Goal: Task Accomplishment & Management: Use online tool/utility

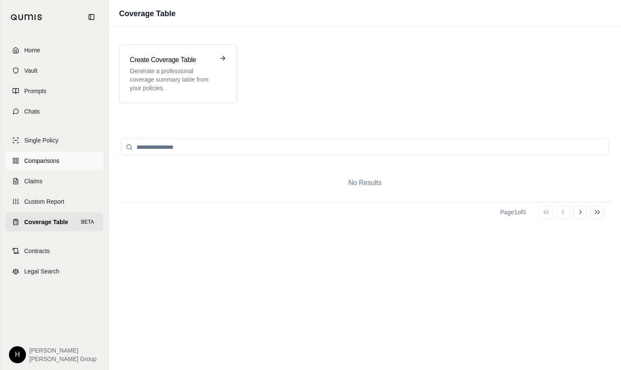
click at [43, 164] on span "Comparisons" at bounding box center [41, 160] width 35 height 9
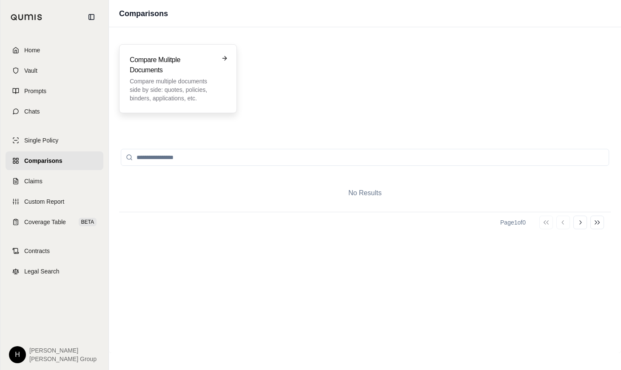
click at [183, 94] on p "Compare multiple documents side by side: quotes, policies, binders, application…" at bounding box center [172, 90] width 85 height 26
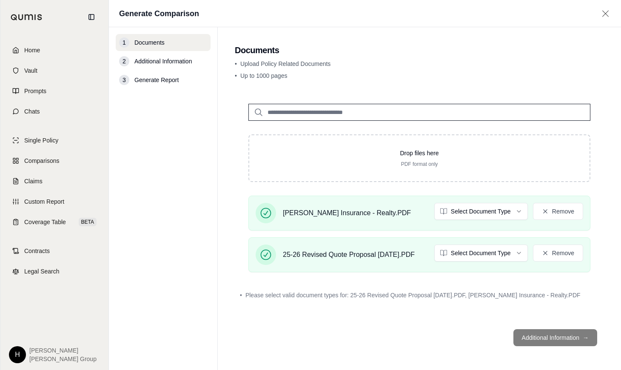
click at [535, 335] on footer "Additional Information →" at bounding box center [419, 337] width 369 height 31
click at [384, 294] on span "Please select valid document types for: 25-26 Revised Quote Proposal [DATE].PDF…" at bounding box center [412, 295] width 335 height 9
click at [500, 211] on html "Home Vault Prompts Chats Single Policy Comparisons Claims Custom Report Coverag…" at bounding box center [310, 185] width 621 height 370
click at [487, 257] on html "Home Vault Prompts Chats Single Policy Comparisons Claims Custom Report Coverag…" at bounding box center [310, 185] width 621 height 370
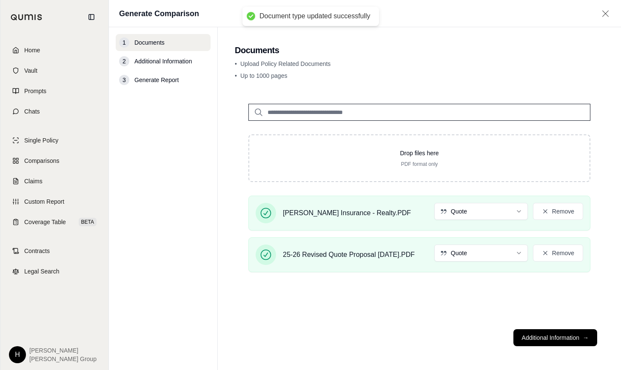
click at [558, 340] on button "Additional Information →" at bounding box center [555, 337] width 84 height 17
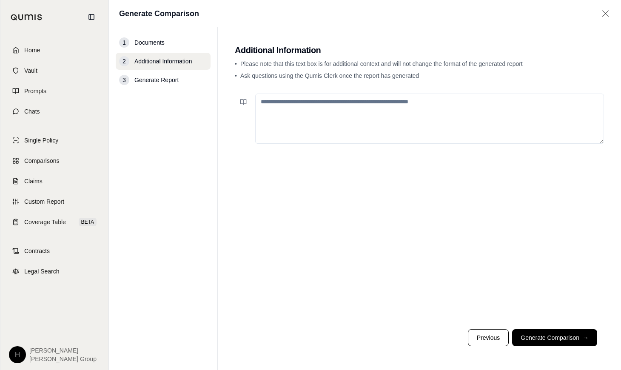
click at [382, 117] on textarea at bounding box center [429, 119] width 349 height 50
type textarea "*"
click at [535, 333] on button "Generate Comparison →" at bounding box center [554, 337] width 85 height 17
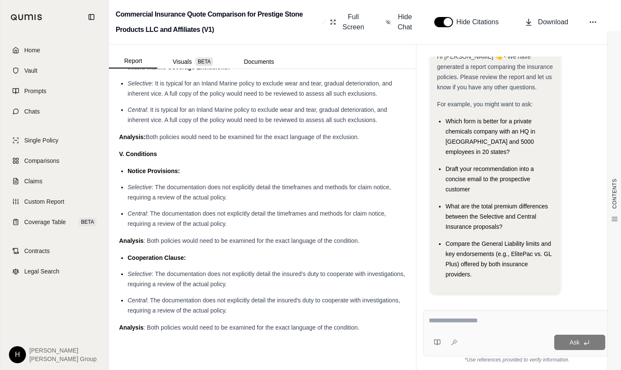
scroll to position [2400, 0]
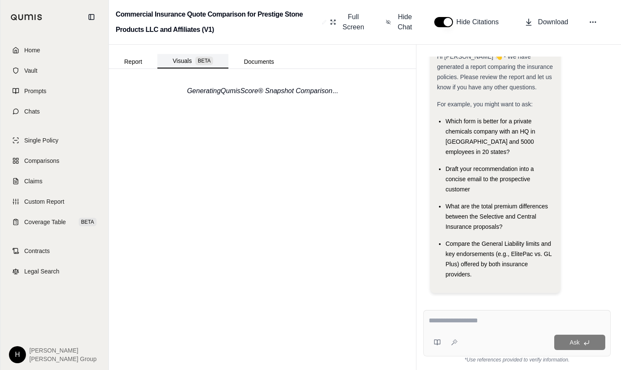
click at [177, 61] on button "Visuals BETA" at bounding box center [192, 61] width 71 height 14
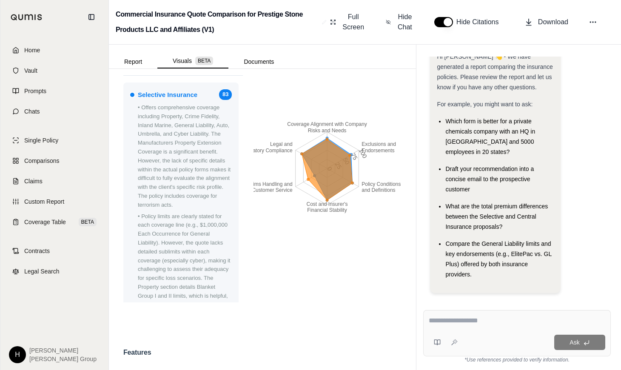
scroll to position [0, 0]
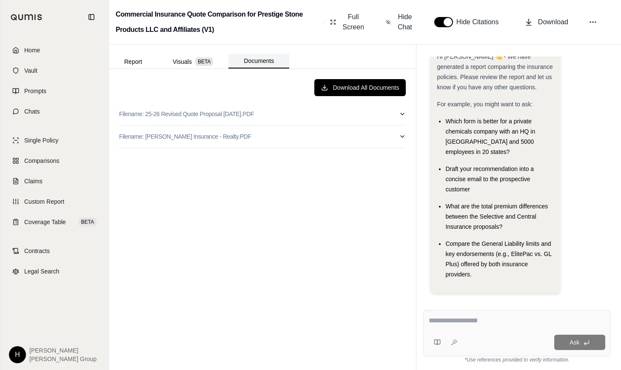
click at [256, 58] on button "Documents" at bounding box center [258, 61] width 61 height 14
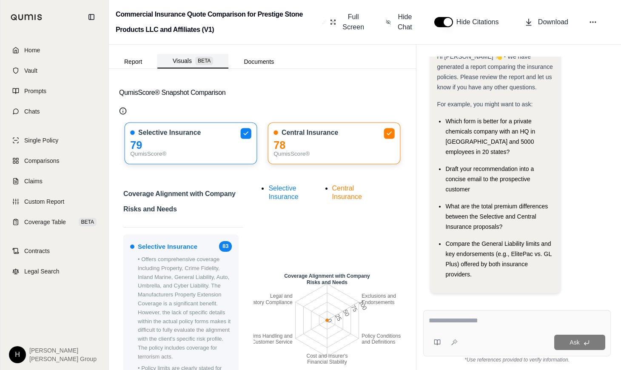
click at [210, 62] on span "BETA" at bounding box center [204, 61] width 18 height 9
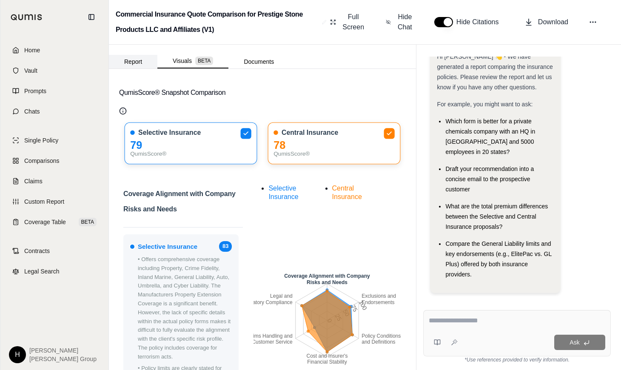
click at [137, 55] on button "Report" at bounding box center [133, 62] width 48 height 14
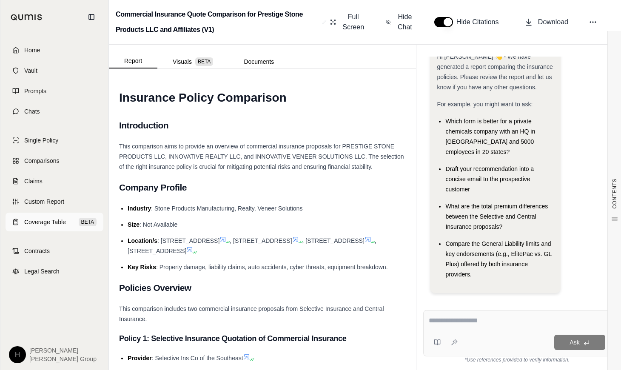
click at [49, 219] on span "Coverage Table" at bounding box center [45, 222] width 42 height 9
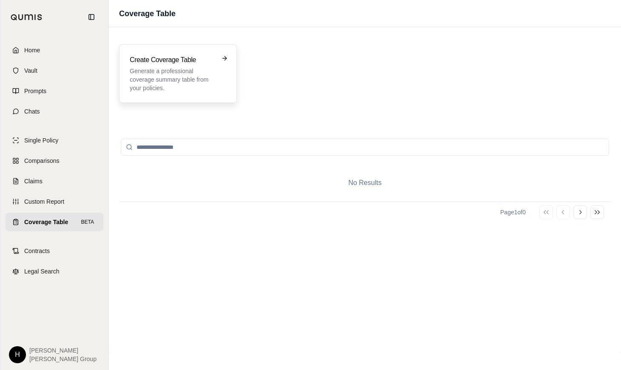
click at [176, 73] on p "Generate a professional coverage summary table from your policies." at bounding box center [172, 80] width 85 height 26
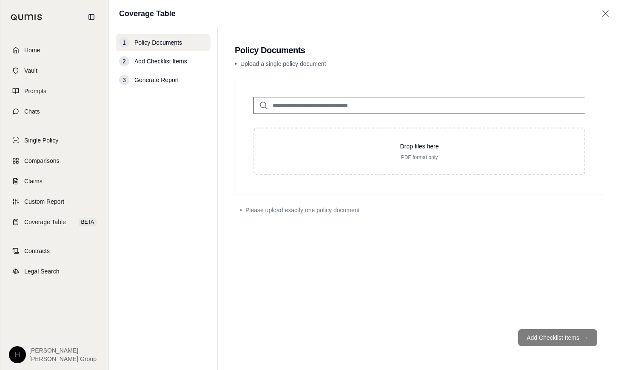
click at [167, 47] on div "1 Policy Documents" at bounding box center [163, 42] width 95 height 17
click at [42, 156] on link "Comparisons" at bounding box center [55, 160] width 98 height 19
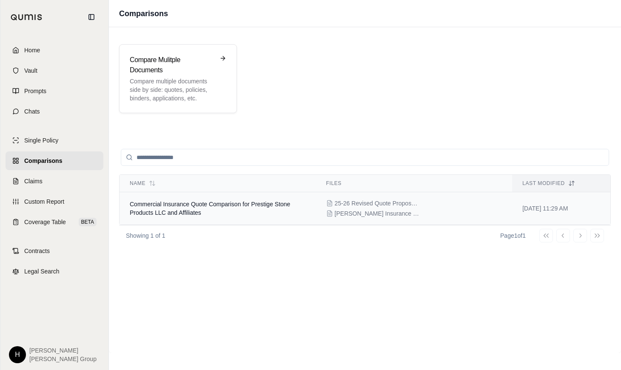
click at [273, 213] on td "Commercial Insurance Quote Comparison for Prestige Stone Products LLC and Affil…" at bounding box center [217, 208] width 196 height 33
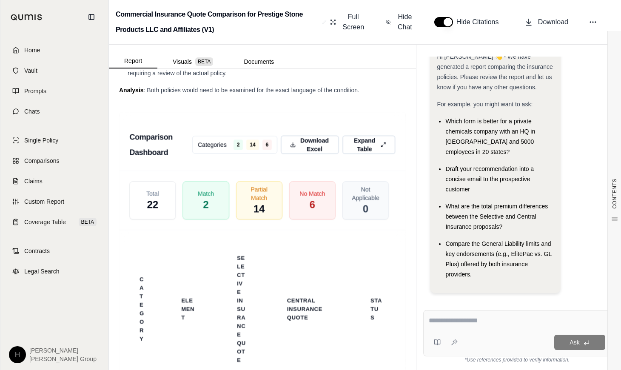
scroll to position [2697, 0]
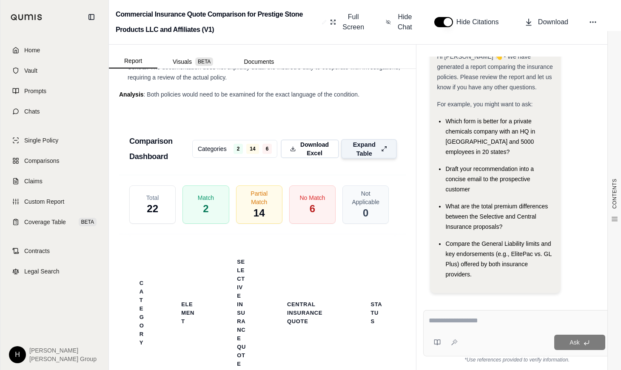
click at [374, 159] on button "Expand Table" at bounding box center [369, 149] width 56 height 20
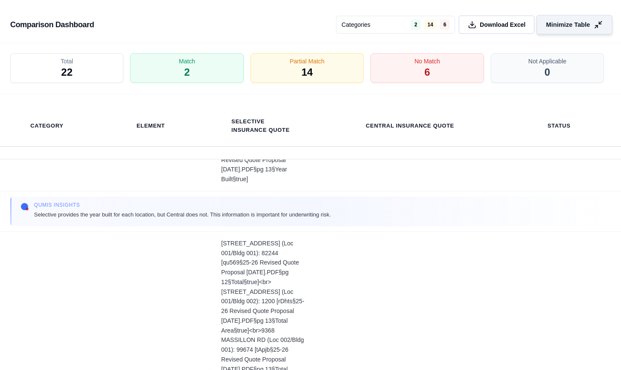
scroll to position [2594, 0]
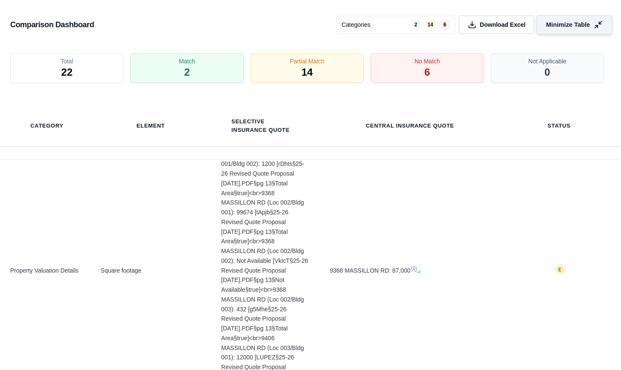
click at [569, 26] on span "Minimize Table" at bounding box center [568, 24] width 44 height 9
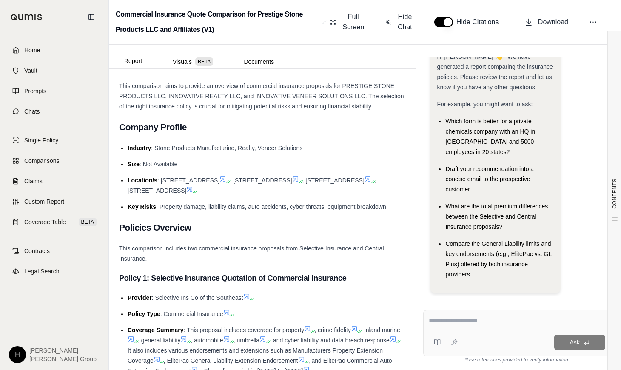
scroll to position [0, 0]
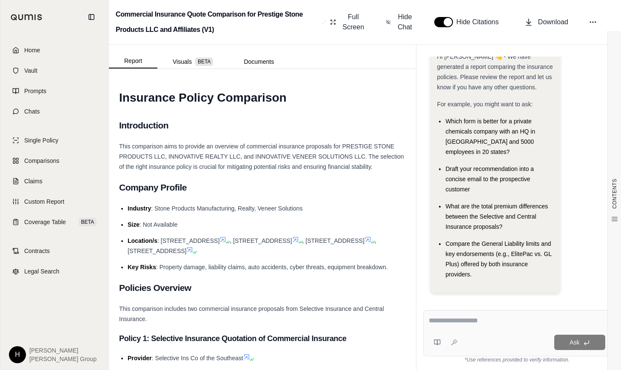
click at [467, 330] on div "Ask" at bounding box center [517, 333] width 188 height 46
type textarea "**********"
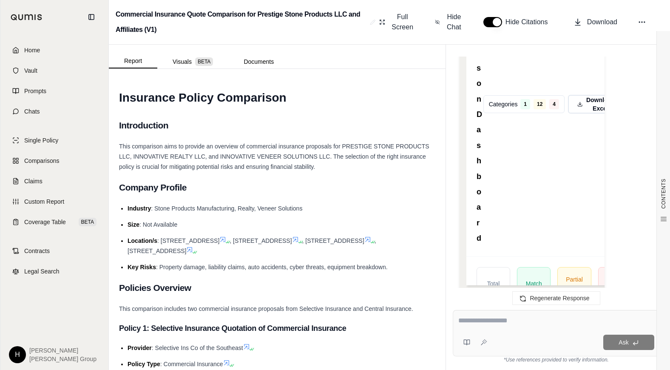
scroll to position [1126, 0]
click at [598, 95] on span "Download Excel" at bounding box center [601, 103] width 30 height 18
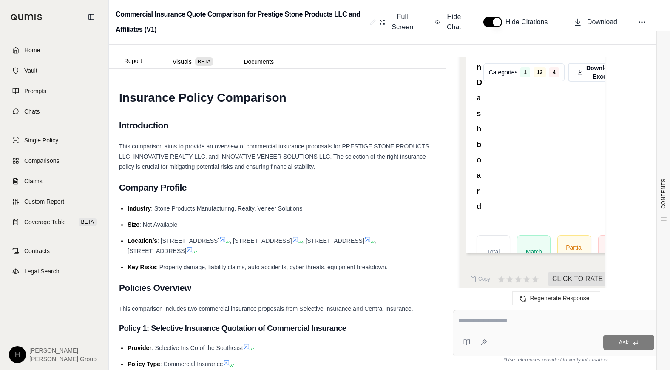
scroll to position [1158, 0]
click at [280, 219] on li "Size : Not Available" at bounding box center [282, 224] width 308 height 10
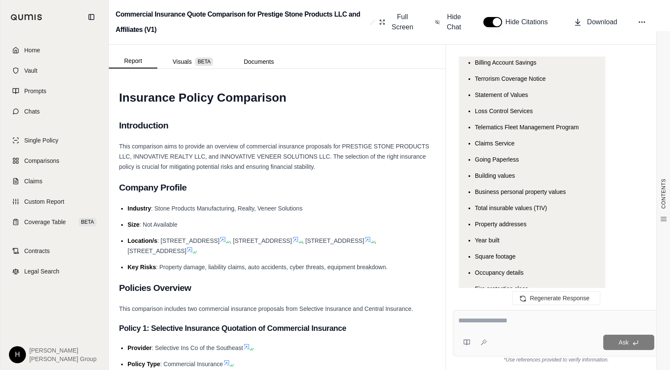
scroll to position [308, 0]
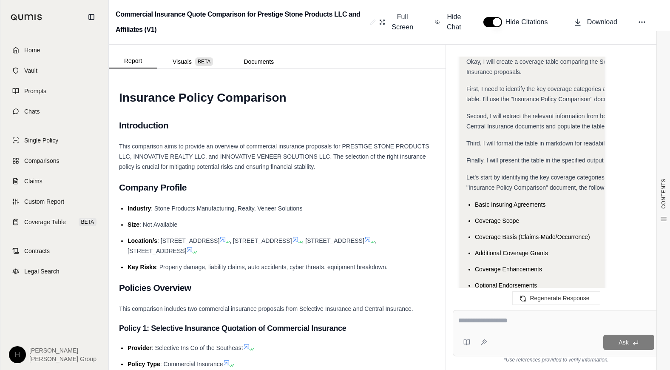
click at [523, 321] on textarea at bounding box center [556, 321] width 196 height 10
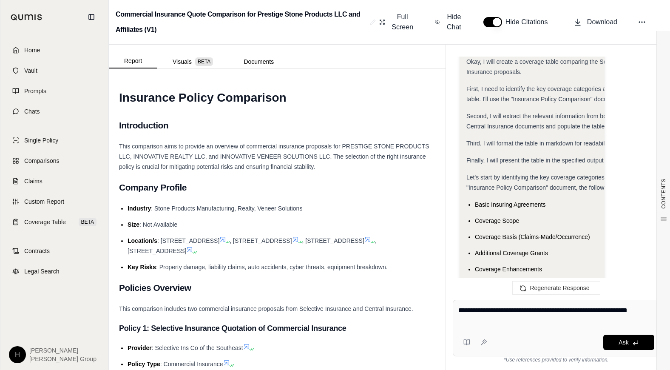
type textarea "**********"
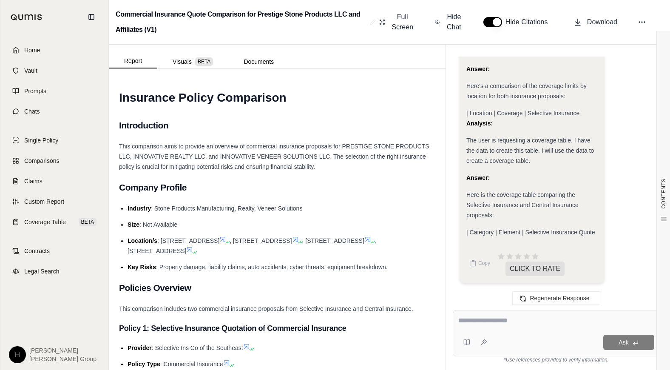
scroll to position [2735, 0]
click at [496, 330] on div "Ask" at bounding box center [556, 333] width 207 height 46
type textarea "**********"
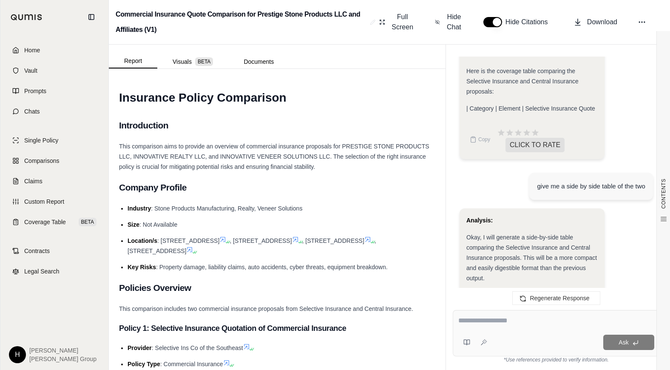
scroll to position [3032, 0]
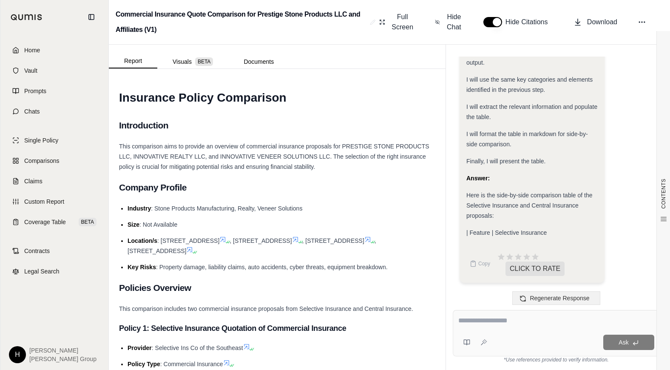
drag, startPoint x: 580, startPoint y: 298, endPoint x: 590, endPoint y: 304, distance: 12.4
click at [578, 299] on span "Regenerate Response" at bounding box center [560, 298] width 60 height 7
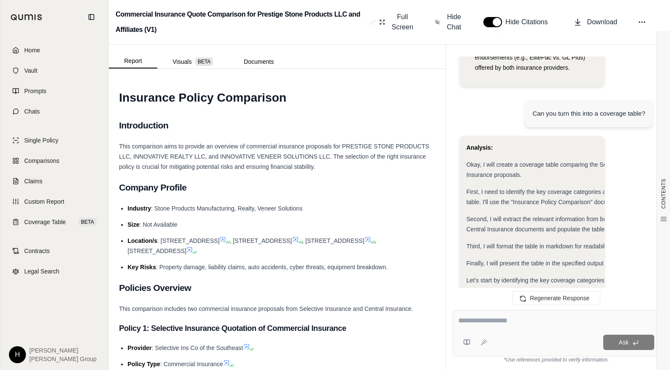
scroll to position [0, 0]
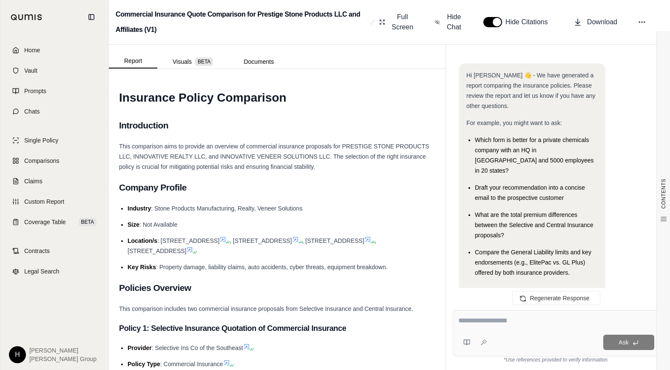
click at [331, 99] on h1 "Insurance Policy Comparison" at bounding box center [277, 98] width 316 height 24
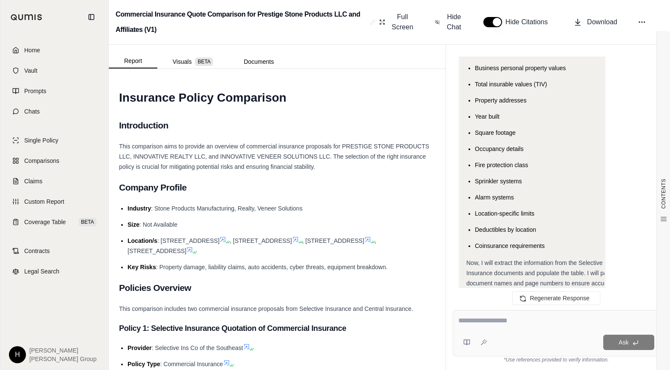
scroll to position [808, 0]
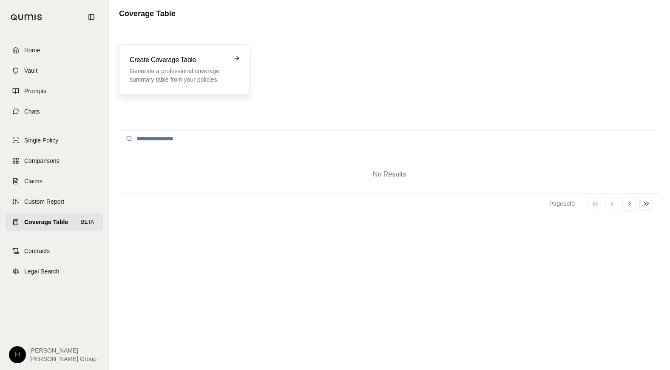
click at [186, 67] on p "Generate a professional coverage summary table from your policies." at bounding box center [178, 75] width 97 height 17
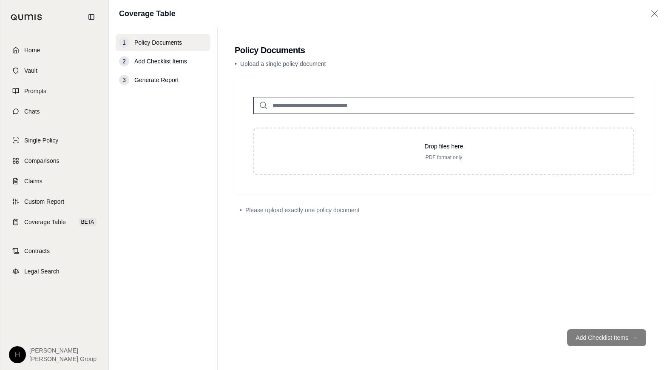
click at [163, 59] on span "Add Checklist Items" at bounding box center [160, 61] width 53 height 9
click at [40, 71] on link "Vault" at bounding box center [55, 70] width 98 height 19
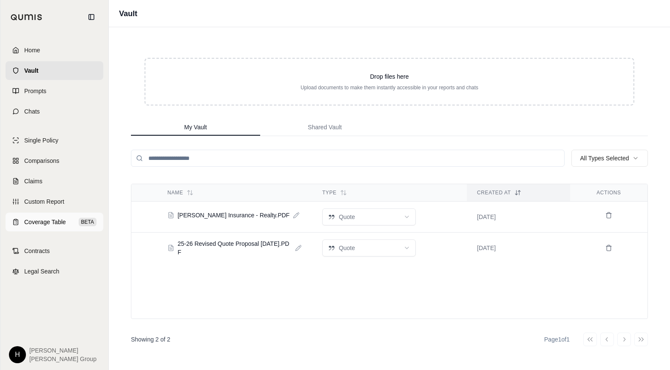
click at [48, 219] on span "Coverage Table" at bounding box center [45, 222] width 42 height 9
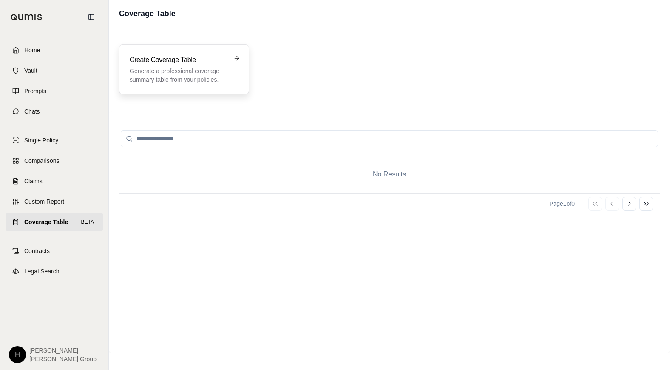
click at [139, 70] on p "Generate a professional coverage summary table from your policies." at bounding box center [178, 75] width 97 height 17
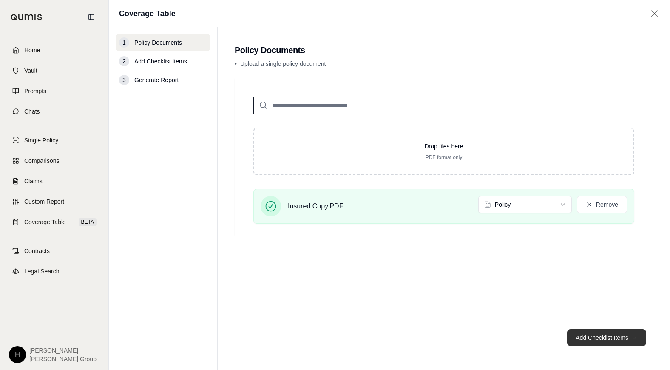
click at [603, 336] on button "Add Checklist Items →" at bounding box center [606, 337] width 79 height 17
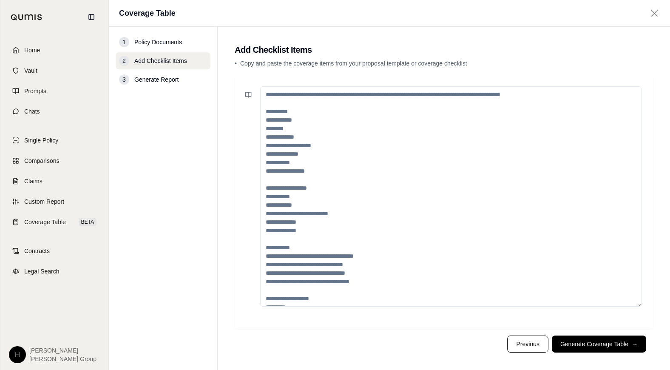
click at [552, 98] on textarea at bounding box center [450, 196] width 381 height 220
click at [241, 123] on div at bounding box center [248, 196] width 17 height 220
click at [283, 120] on textarea at bounding box center [450, 196] width 381 height 220
click at [360, 138] on textarea at bounding box center [450, 196] width 381 height 220
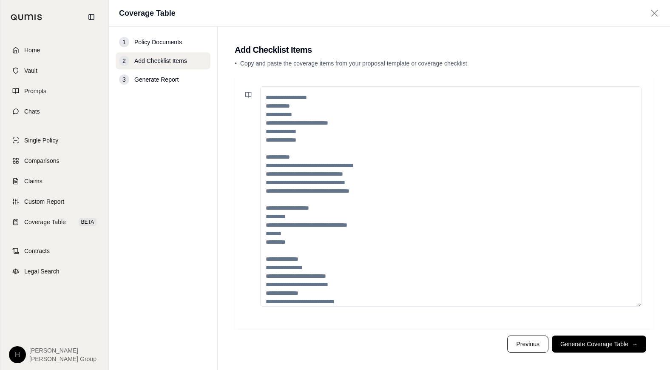
scroll to position [145, 0]
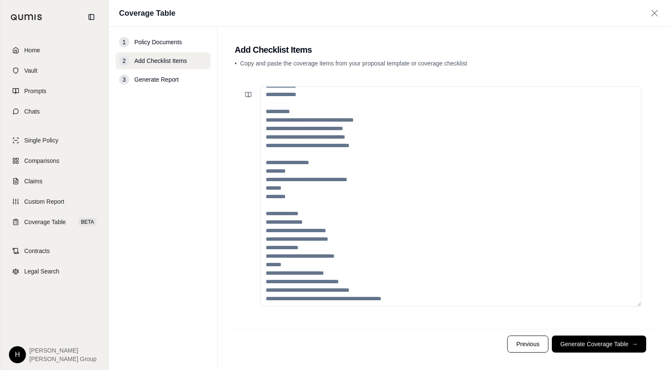
drag, startPoint x: 390, startPoint y: 292, endPoint x: 266, endPoint y: 86, distance: 240.4
click at [266, 86] on textarea at bounding box center [450, 196] width 381 height 220
click at [387, 191] on textarea at bounding box center [450, 196] width 381 height 220
drag, startPoint x: 387, startPoint y: 190, endPoint x: 347, endPoint y: 205, distance: 42.4
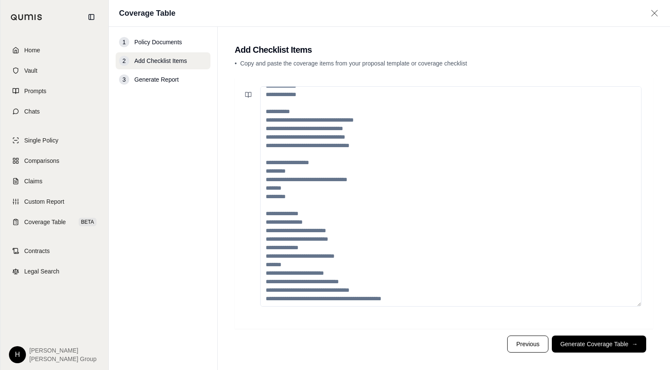
click at [347, 205] on textarea at bounding box center [450, 196] width 381 height 220
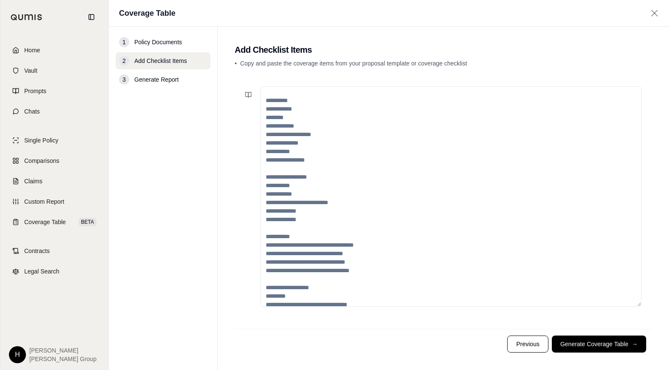
scroll to position [0, 0]
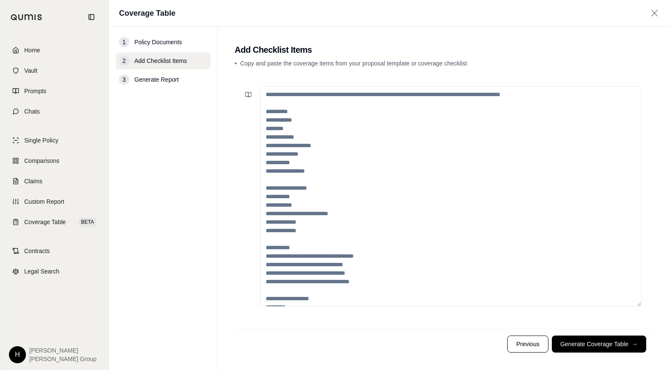
drag, startPoint x: 333, startPoint y: 212, endPoint x: 354, endPoint y: 333, distance: 123.0
click at [354, 333] on footer "Previous Generate Coverage Table →" at bounding box center [444, 344] width 418 height 31
click at [576, 345] on button "Generate Coverage Table →" at bounding box center [599, 344] width 94 height 17
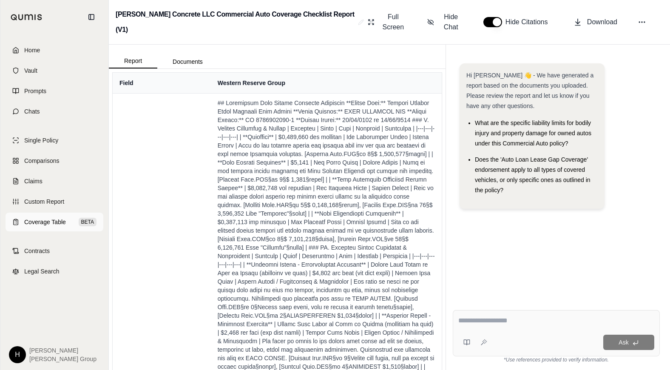
click at [48, 219] on span "Coverage Table" at bounding box center [45, 222] width 42 height 9
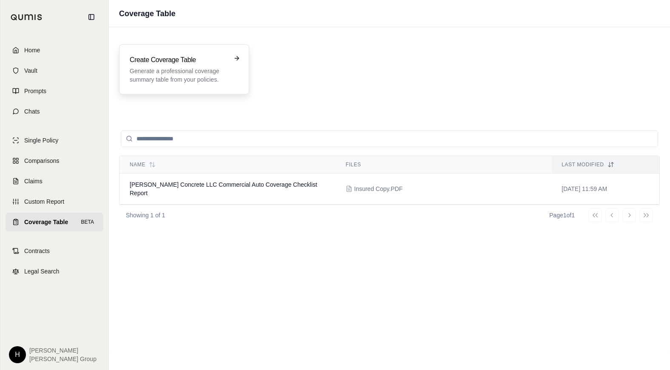
click at [164, 75] on p "Generate a professional coverage summary table from your policies." at bounding box center [178, 75] width 97 height 17
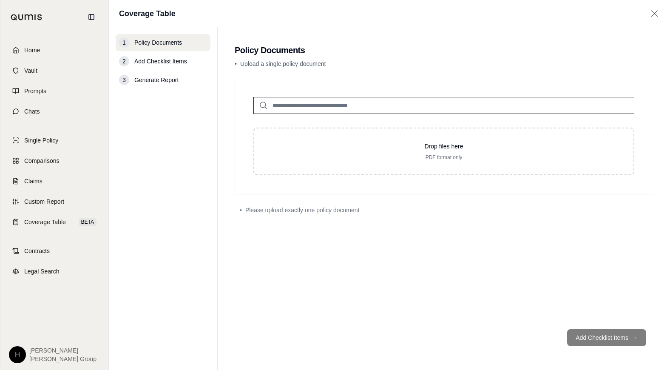
click at [171, 66] on div "2 Add Checklist Items" at bounding box center [163, 61] width 95 height 17
drag, startPoint x: 187, startPoint y: 57, endPoint x: 188, endPoint y: 81, distance: 24.3
click at [188, 70] on nav "1 Policy Documents 2 Add Checklist Items 3 Generate Report" at bounding box center [163, 198] width 109 height 343
click at [275, 205] on div "• Please upload exactly one policy document" at bounding box center [444, 210] width 418 height 19
click at [659, 11] on icon at bounding box center [654, 13] width 11 height 9
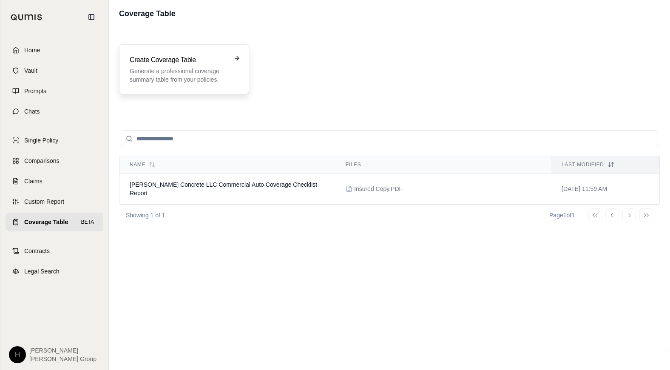
click at [191, 64] on h3 "Create Coverage Table" at bounding box center [178, 60] width 97 height 10
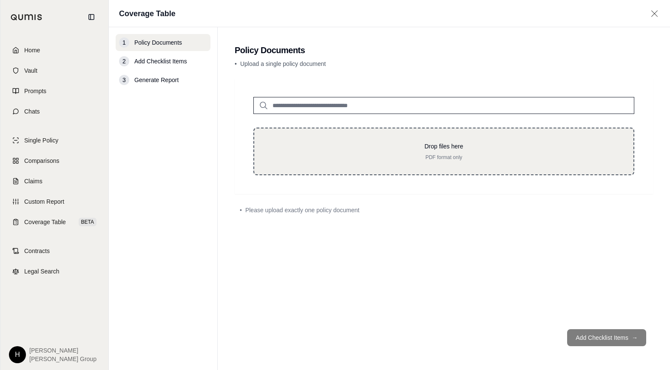
click at [387, 144] on p "Drop files here" at bounding box center [444, 146] width 352 height 9
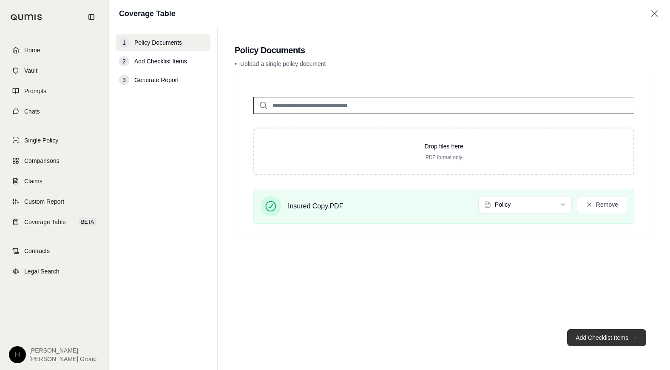
click at [604, 339] on button "Add Checklist Items →" at bounding box center [606, 337] width 79 height 17
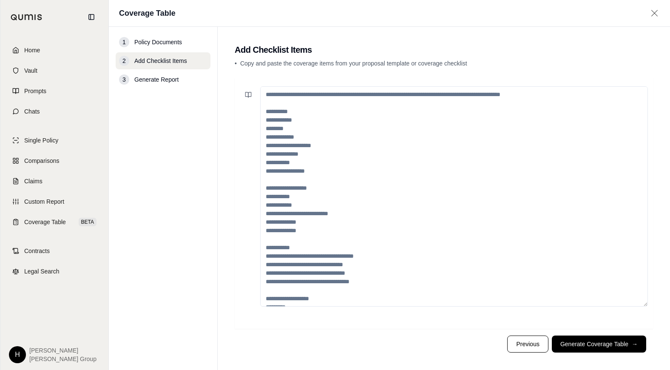
click at [372, 145] on textarea at bounding box center [454, 196] width 388 height 220
paste textarea "**********"
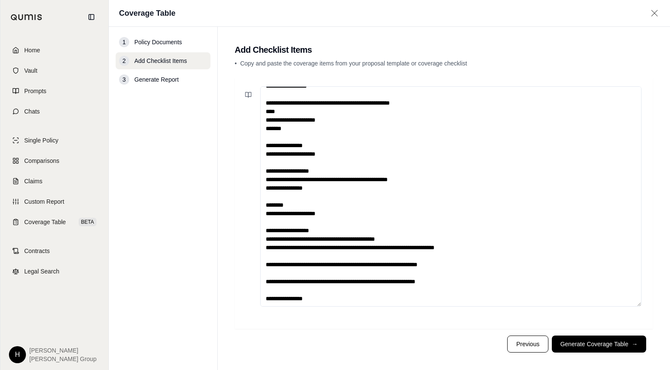
scroll to position [102, 0]
type textarea "**********"
click at [599, 346] on button "Generate Coverage Table →" at bounding box center [599, 344] width 94 height 17
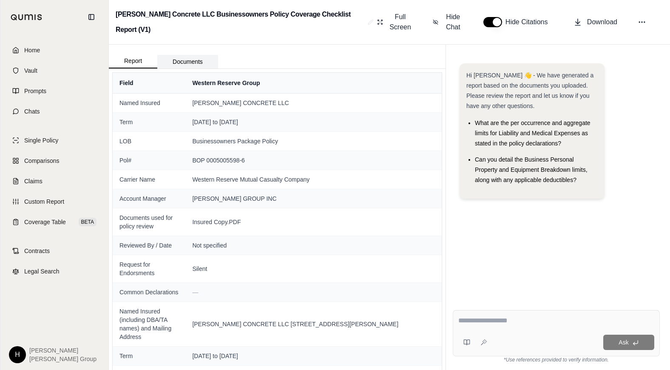
click at [189, 62] on button "Documents" at bounding box center [187, 62] width 61 height 14
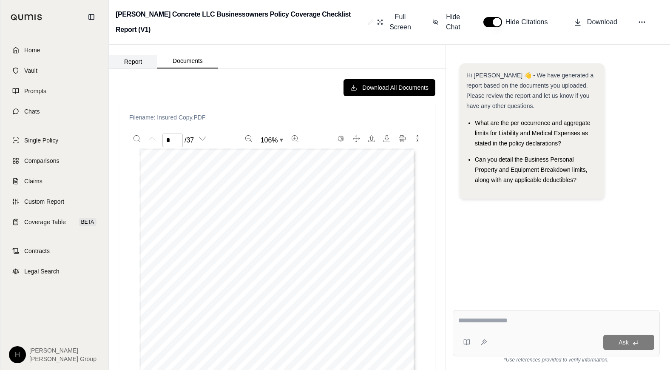
click at [136, 61] on button "Report" at bounding box center [133, 62] width 48 height 14
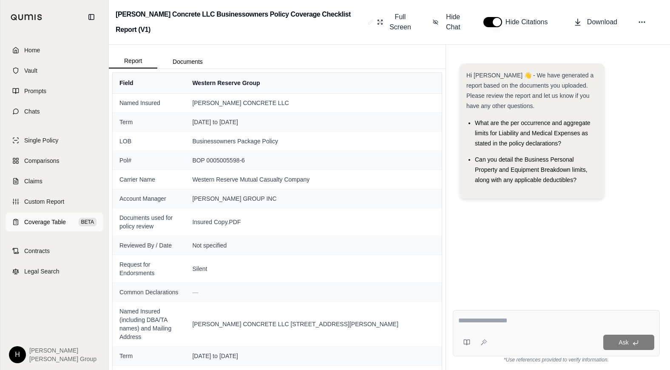
click at [43, 218] on span "Coverage Table" at bounding box center [45, 222] width 42 height 9
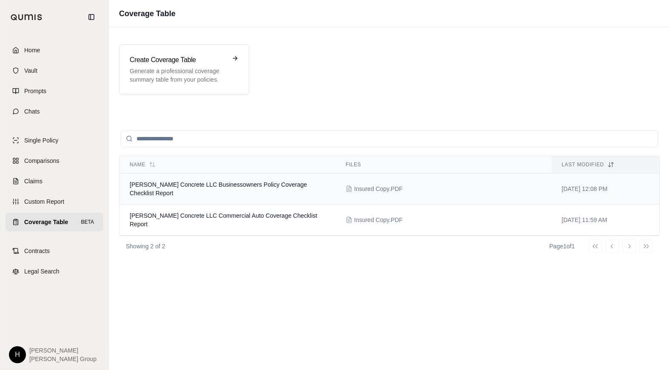
click at [285, 186] on span "Zook Concrete LLC Businessowners Policy Coverage Checklist Report" at bounding box center [218, 188] width 177 height 15
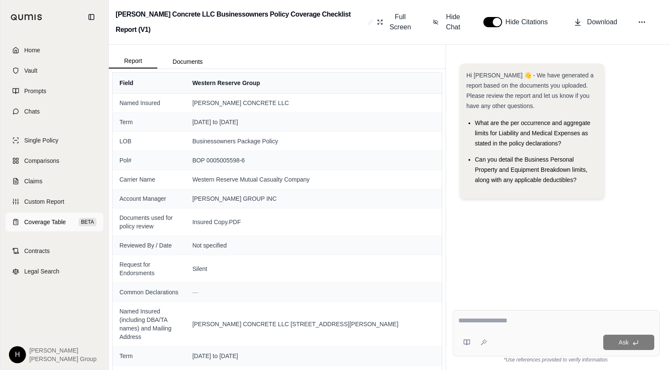
click at [37, 224] on span "Coverage Table" at bounding box center [45, 222] width 42 height 9
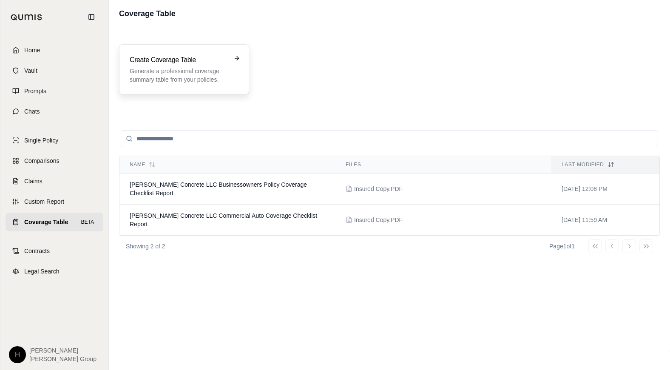
click at [191, 64] on h3 "Create Coverage Table" at bounding box center [178, 60] width 97 height 10
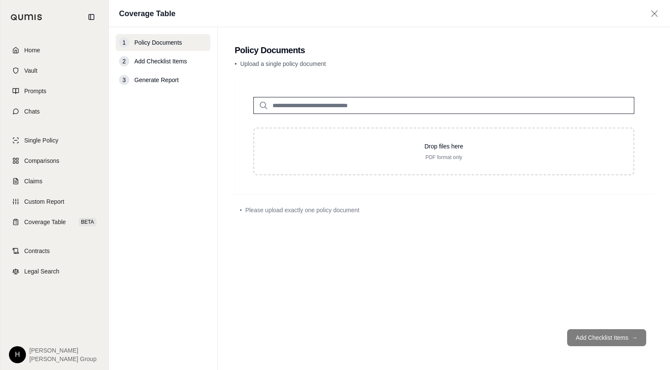
click at [168, 67] on div "2 Add Checklist Items" at bounding box center [163, 61] width 95 height 17
click at [167, 65] on span "Add Checklist Items" at bounding box center [160, 61] width 53 height 9
click at [33, 142] on span "Single Policy" at bounding box center [41, 140] width 34 height 9
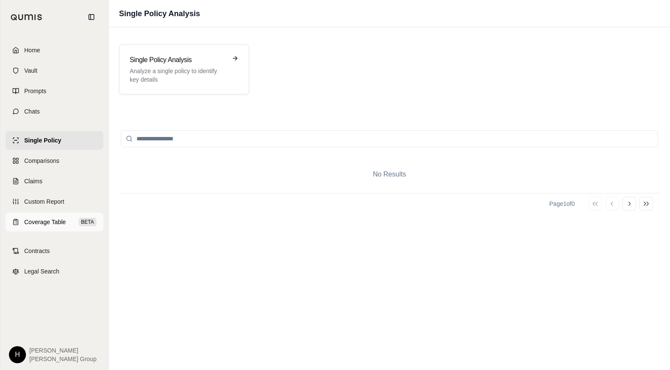
click at [42, 219] on span "Coverage Table" at bounding box center [45, 222] width 42 height 9
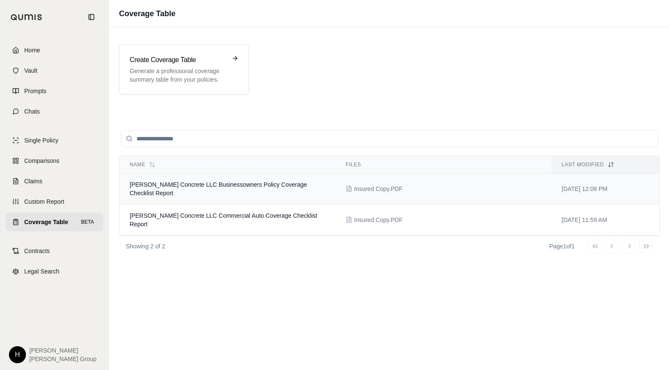
click at [258, 187] on span "Zook Concrete LLC Businessowners Policy Coverage Checklist Report" at bounding box center [218, 188] width 177 height 15
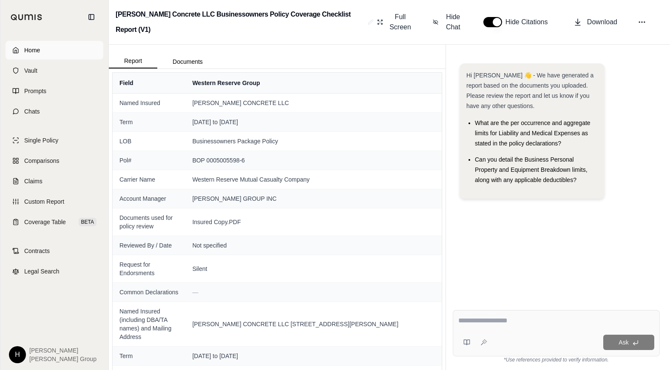
click at [36, 48] on span "Home" at bounding box center [32, 50] width 16 height 9
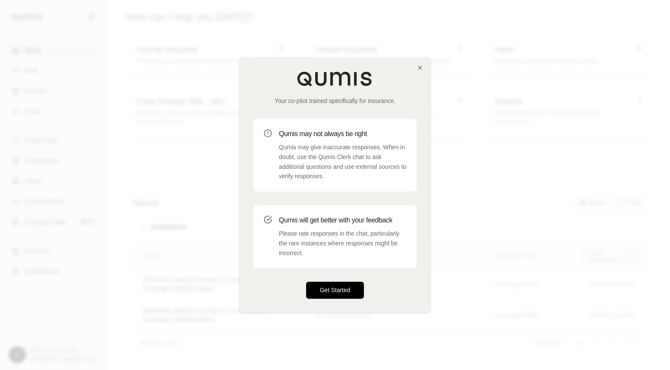
click at [347, 293] on button "Get Started" at bounding box center [335, 290] width 58 height 17
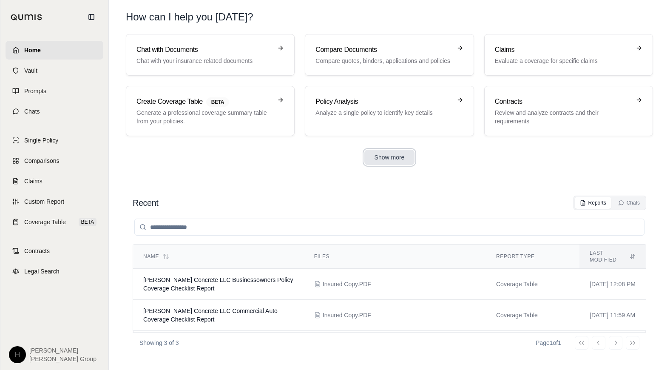
click at [392, 159] on button "Show more" at bounding box center [389, 157] width 51 height 15
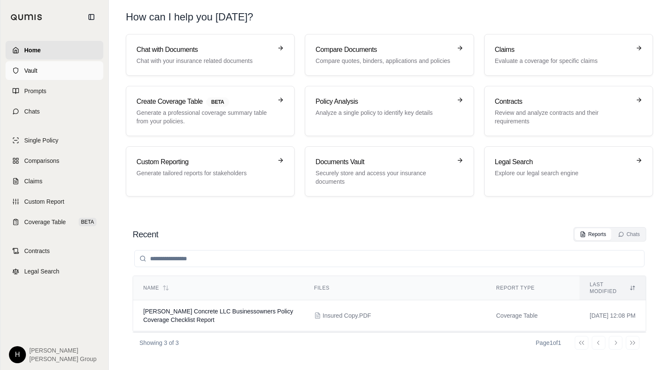
click at [41, 70] on link "Vault" at bounding box center [55, 70] width 98 height 19
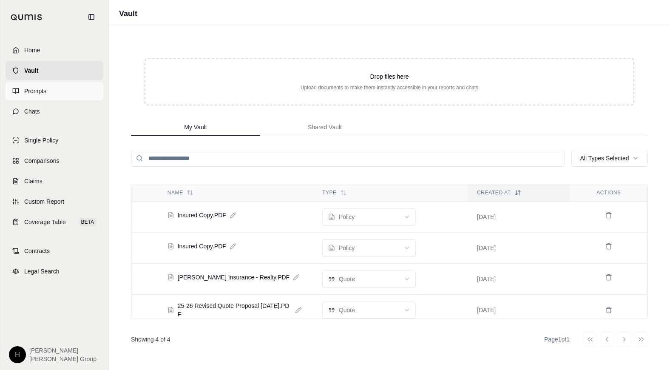
click at [41, 95] on span "Prompts" at bounding box center [35, 91] width 22 height 9
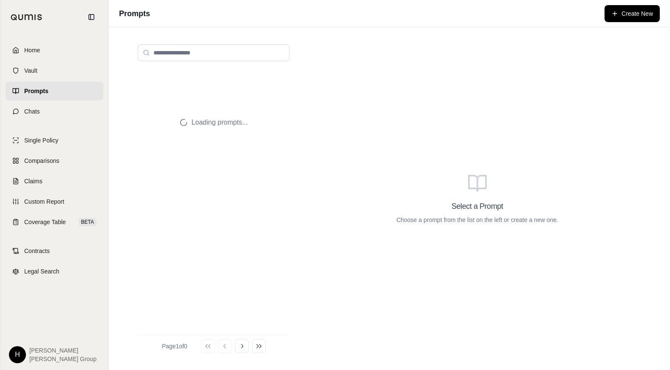
click at [321, 96] on div "Select a Prompt Choose a prompt from the list on the left or create a new one." at bounding box center [477, 198] width 341 height 322
click at [621, 18] on button "Create New" at bounding box center [632, 13] width 55 height 17
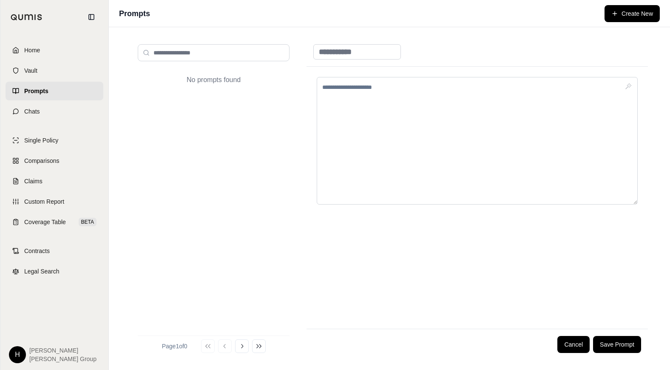
click at [469, 64] on div at bounding box center [477, 51] width 341 height 29
click at [584, 346] on button "Cancel" at bounding box center [573, 344] width 32 height 17
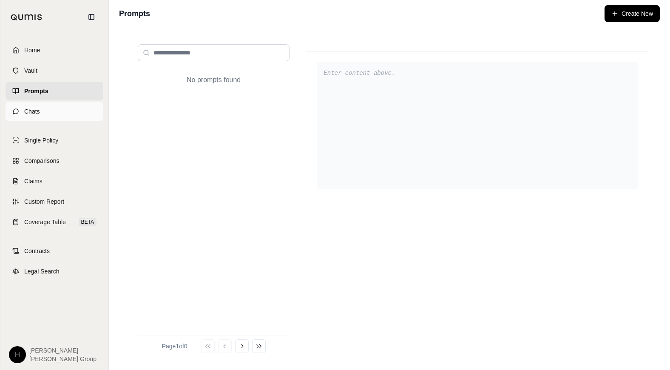
click at [31, 117] on link "Chats" at bounding box center [55, 111] width 98 height 19
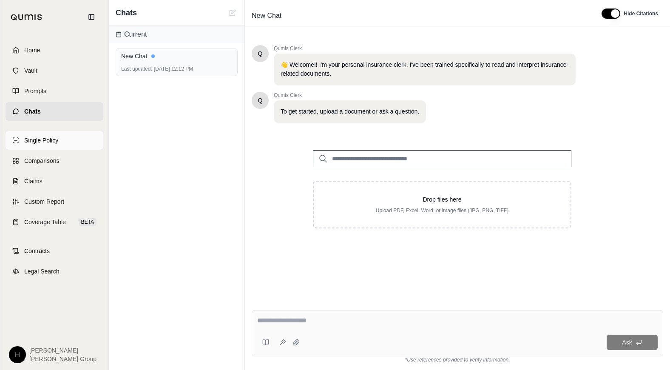
click at [44, 139] on span "Single Policy" at bounding box center [41, 140] width 34 height 9
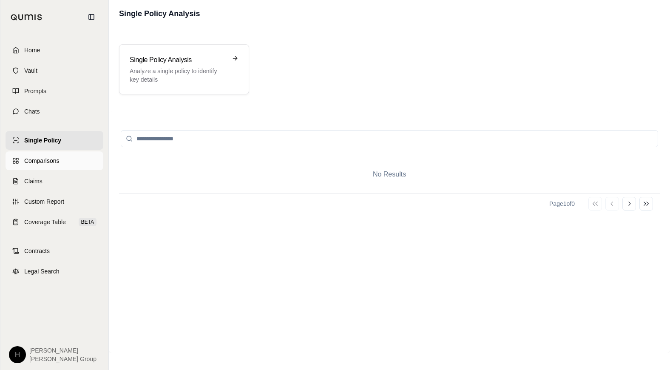
click at [49, 163] on span "Comparisons" at bounding box center [41, 160] width 35 height 9
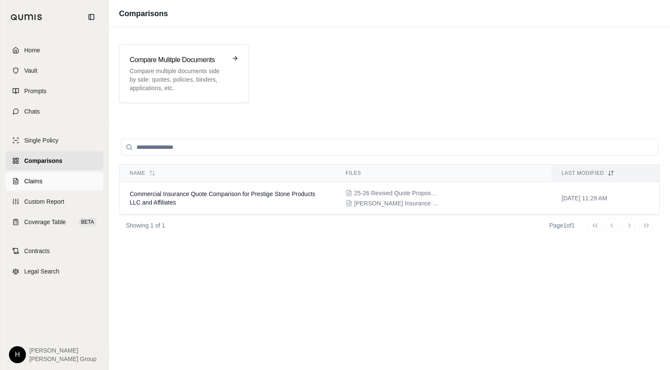
click at [47, 178] on link "Claims" at bounding box center [55, 181] width 98 height 19
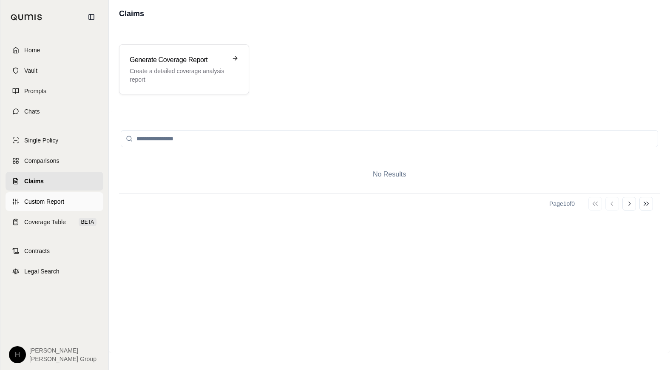
click at [48, 201] on span "Custom Report" at bounding box center [44, 201] width 40 height 9
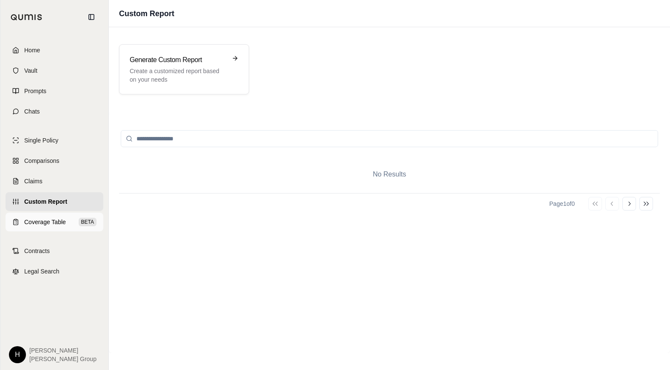
click at [46, 226] on span "Coverage Table" at bounding box center [45, 222] width 42 height 9
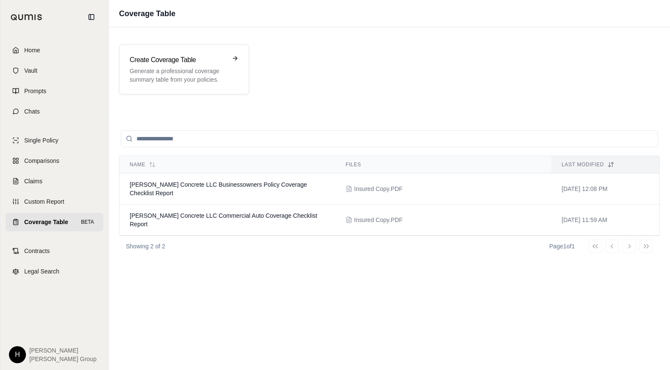
click at [611, 84] on div "Create Coverage Table Generate a professional coverage summary table from your …" at bounding box center [389, 69] width 541 height 50
click at [44, 71] on link "Vault" at bounding box center [55, 70] width 98 height 19
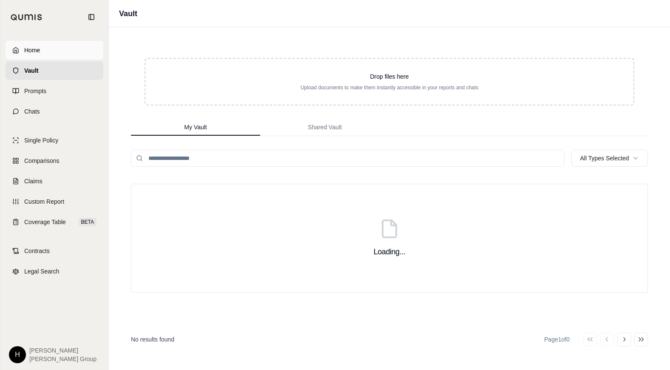
click at [43, 52] on link "Home" at bounding box center [55, 50] width 98 height 19
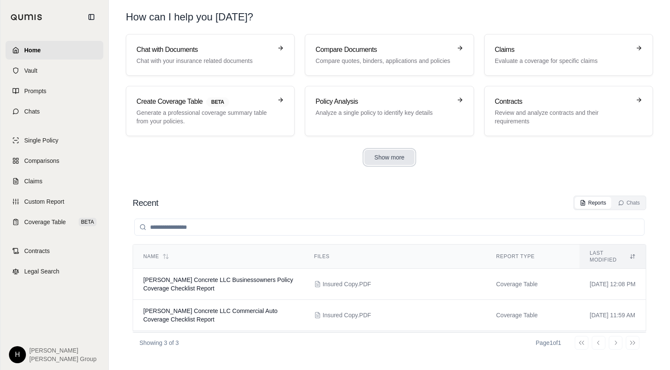
click at [390, 157] on button "Show more" at bounding box center [389, 157] width 51 height 15
